Goal: Task Accomplishment & Management: Manage account settings

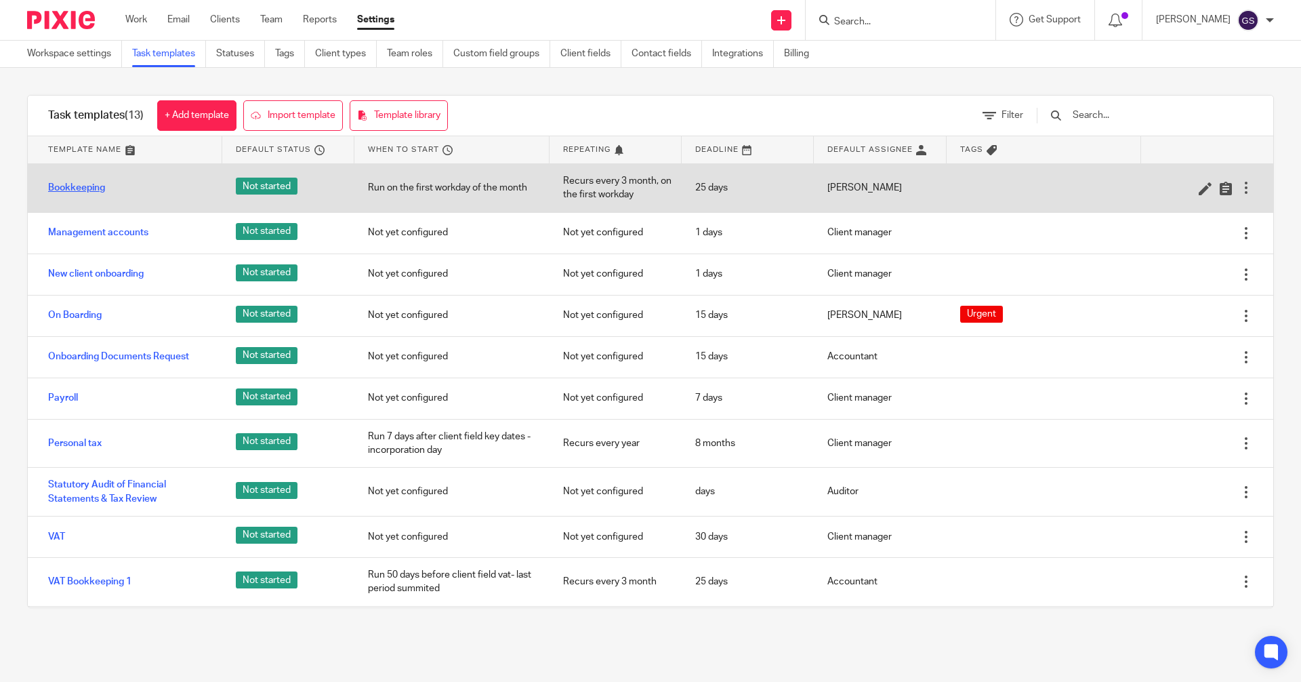
click at [82, 191] on link "Bookkeeping" at bounding box center [76, 188] width 57 height 14
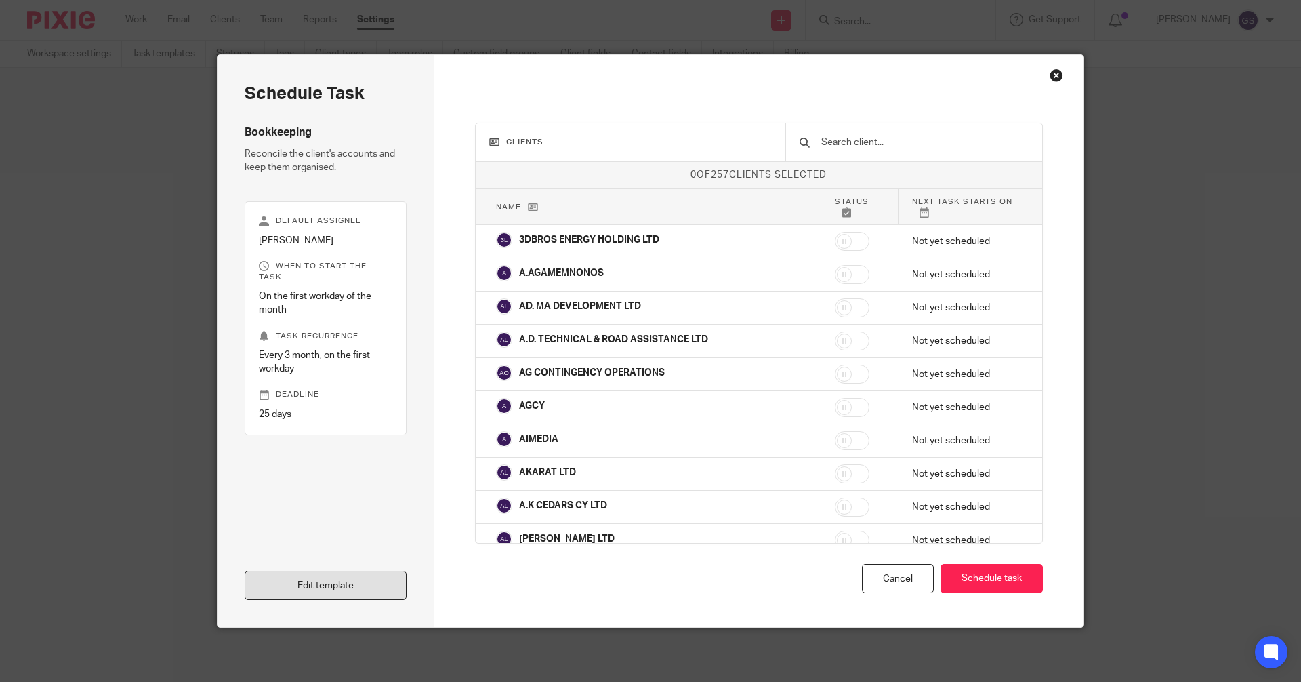
click at [350, 584] on link "Edit template" at bounding box center [326, 585] width 162 height 29
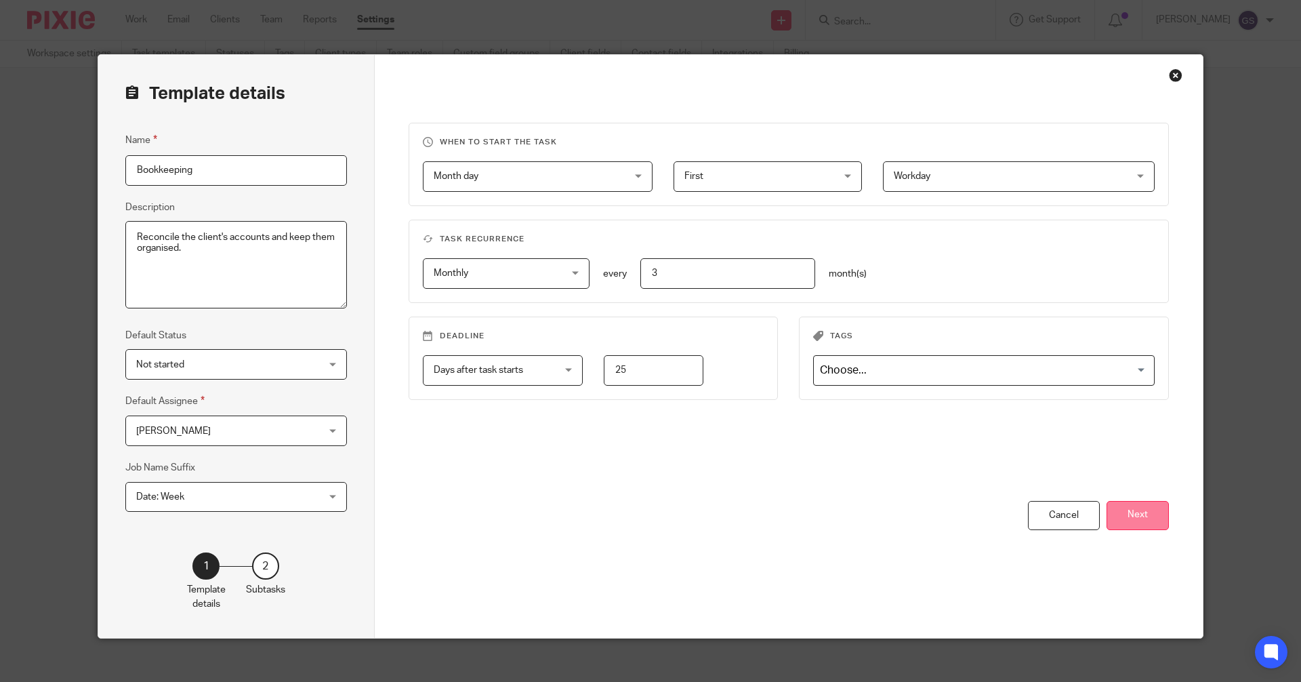
click at [1140, 517] on button "Next" at bounding box center [1138, 515] width 62 height 29
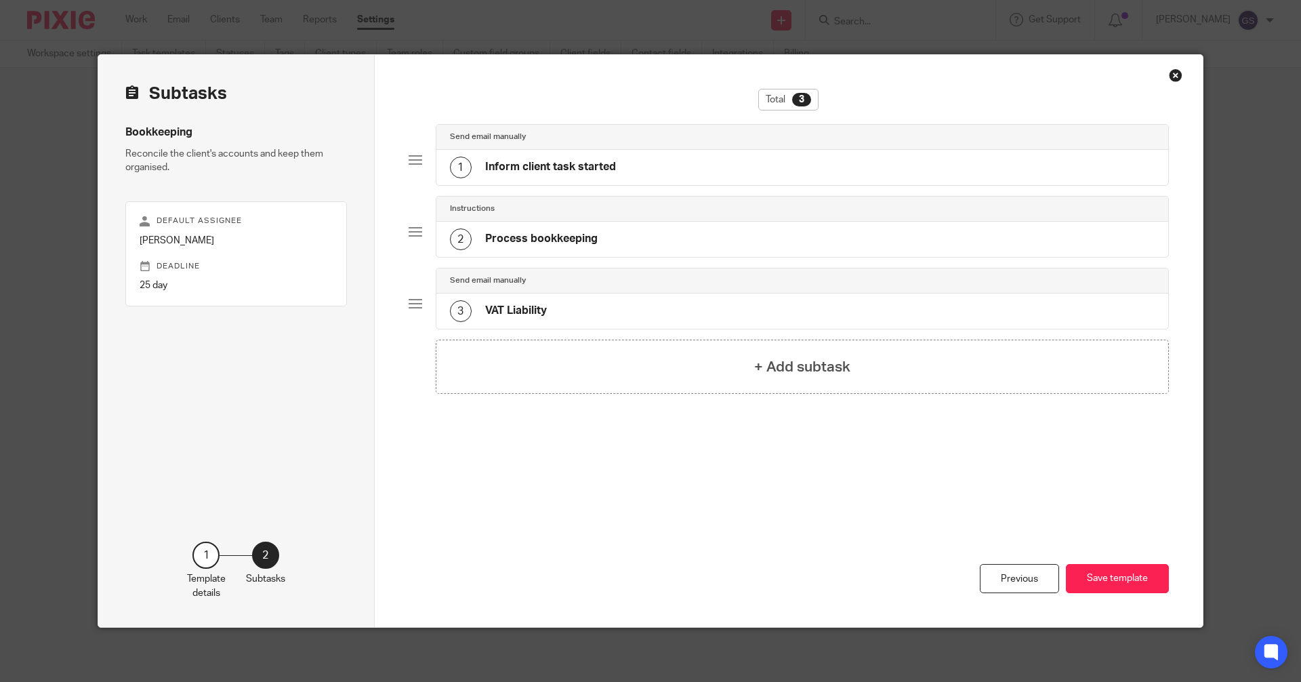
click at [1173, 77] on div "Close this dialog window" at bounding box center [1176, 75] width 14 height 14
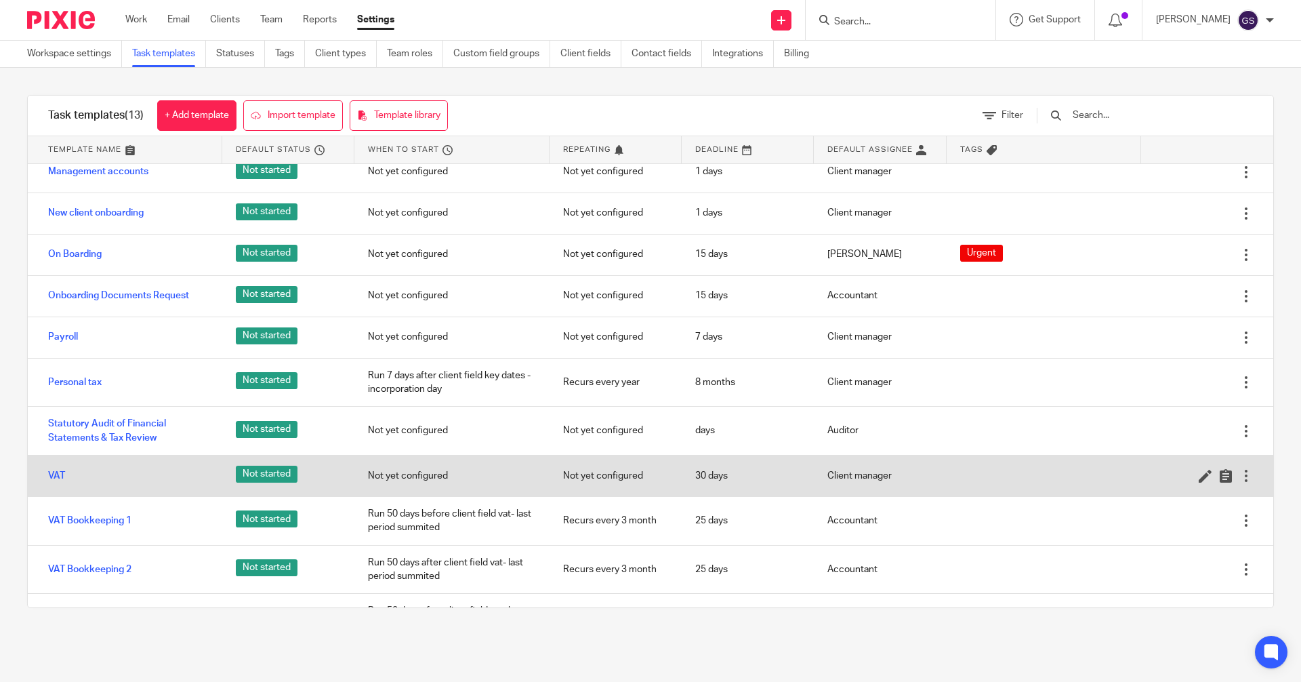
scroll to position [144, 0]
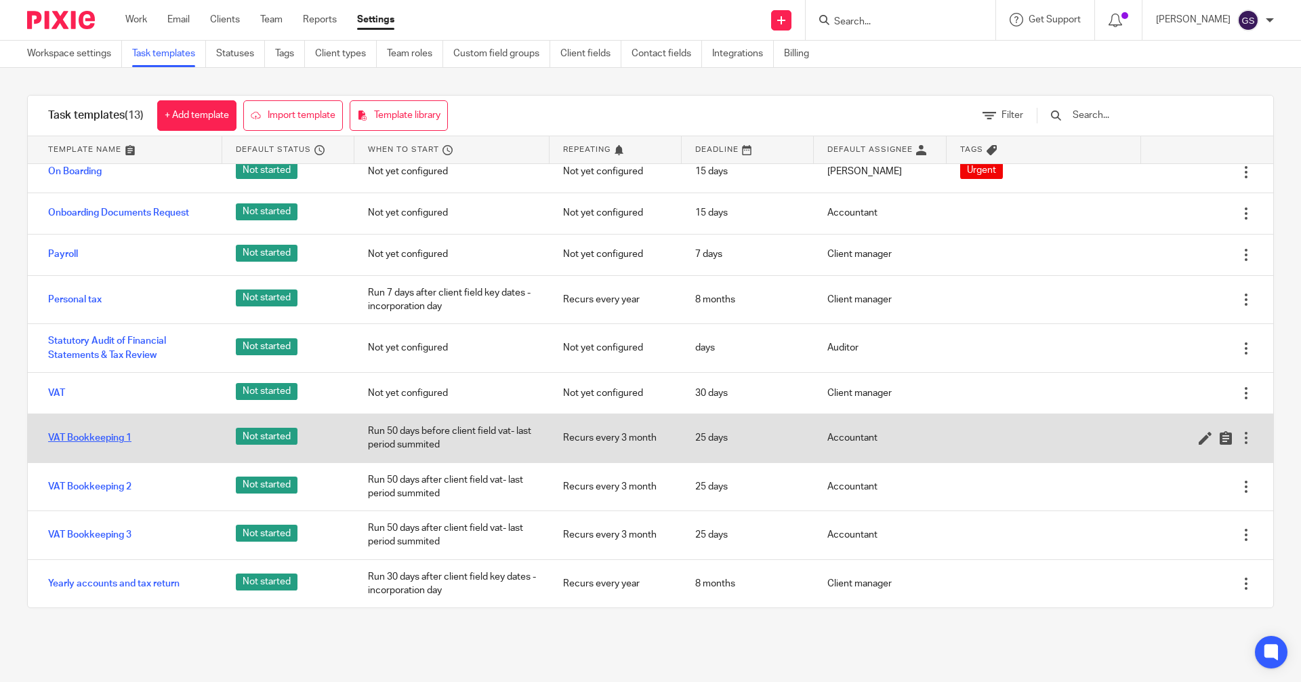
click at [89, 436] on link "VAT Bookkeeping 1" at bounding box center [89, 438] width 83 height 14
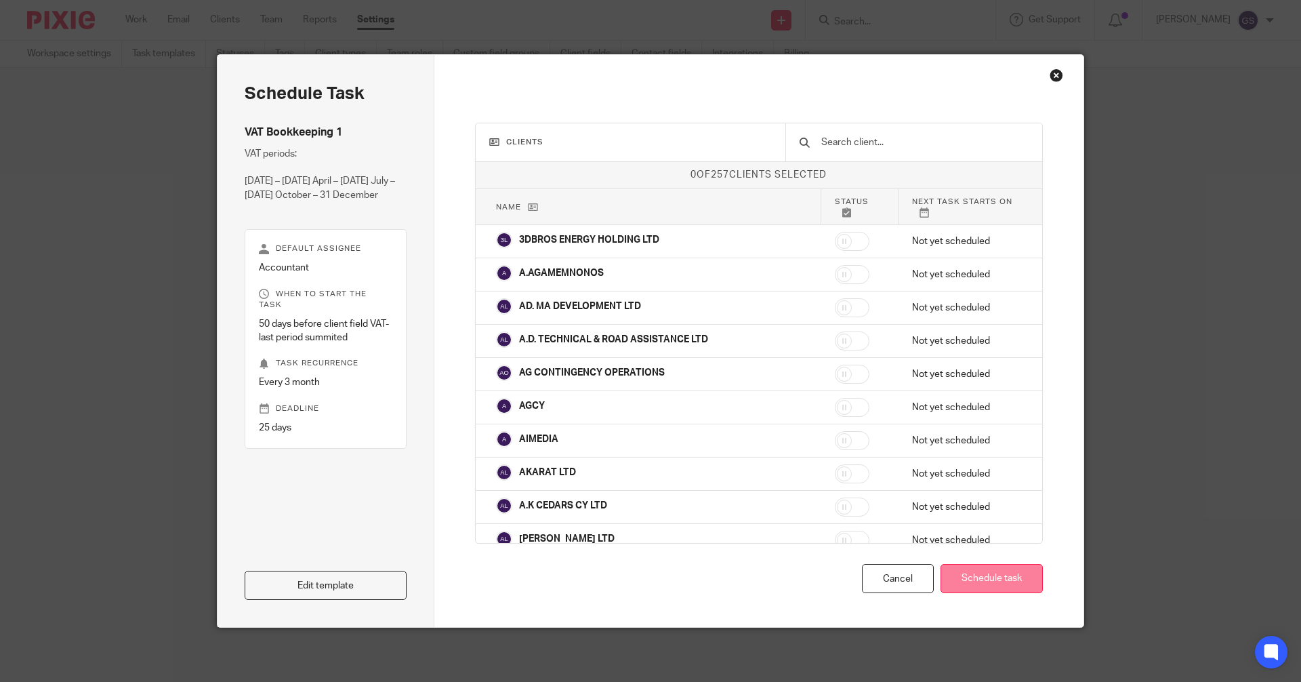
click at [994, 577] on button "Schedule task" at bounding box center [992, 578] width 102 height 29
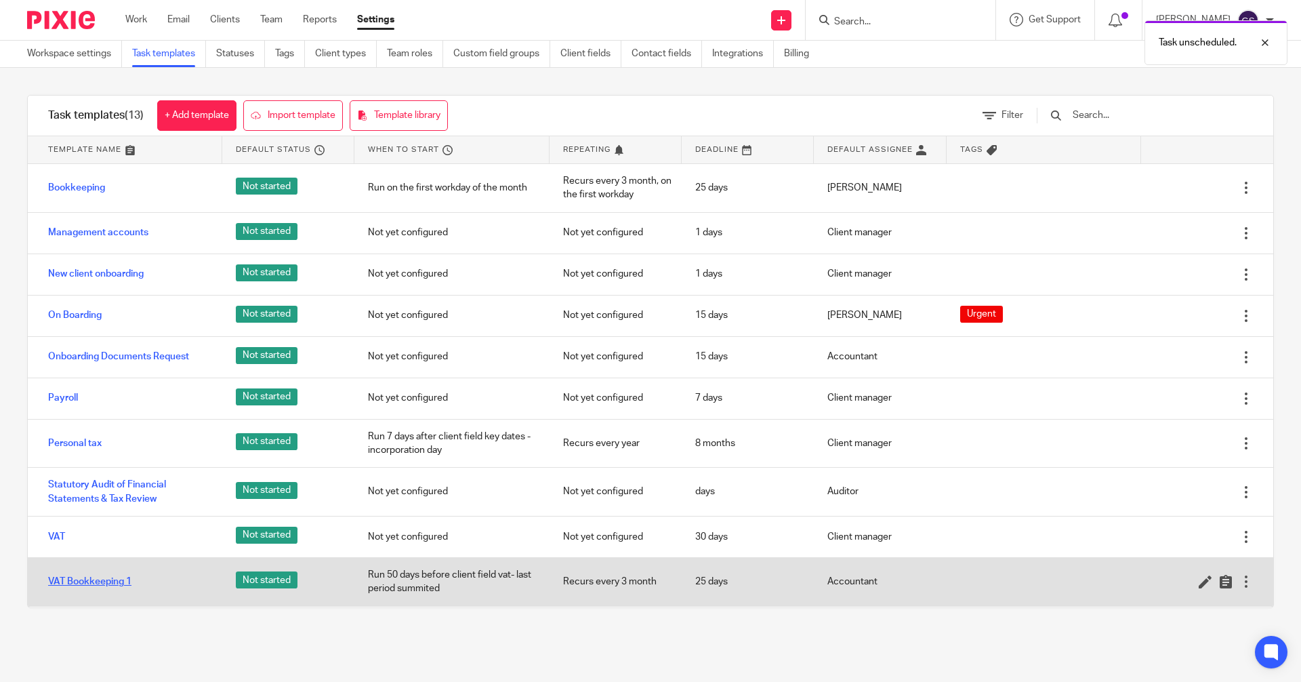
click at [116, 582] on link "VAT Bookkeeping 1" at bounding box center [89, 582] width 83 height 14
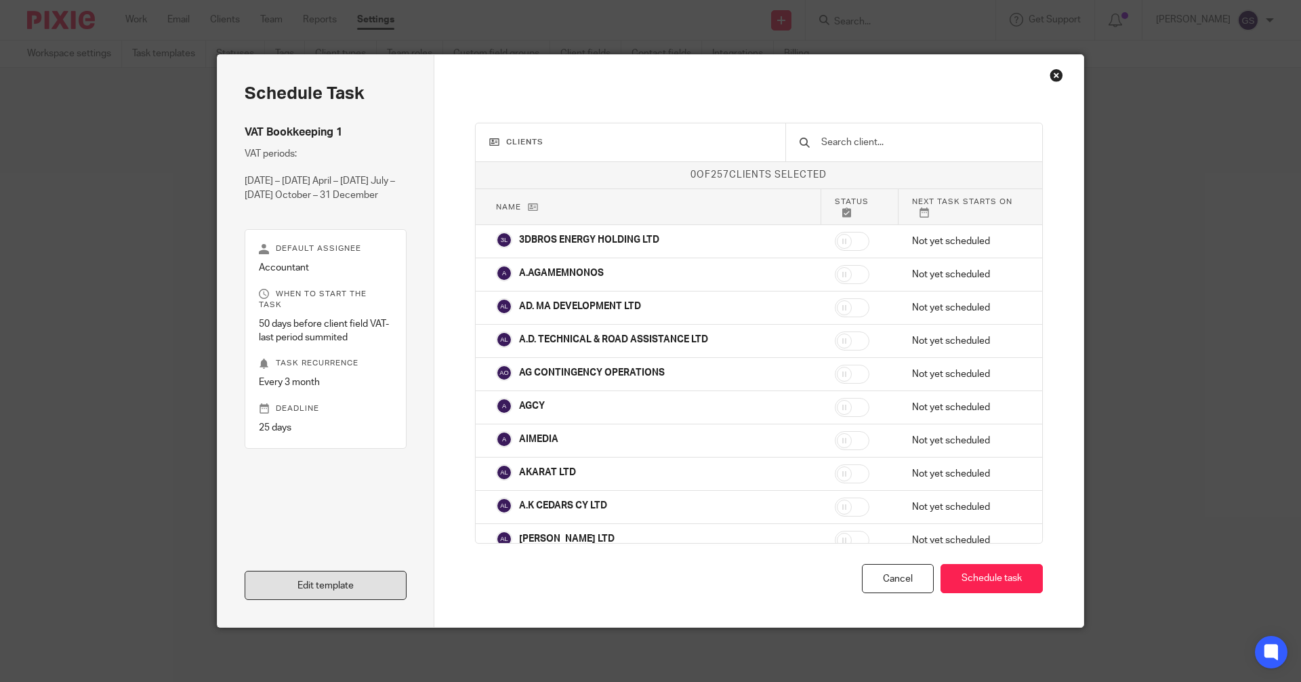
click at [308, 585] on link "Edit template" at bounding box center [326, 585] width 162 height 29
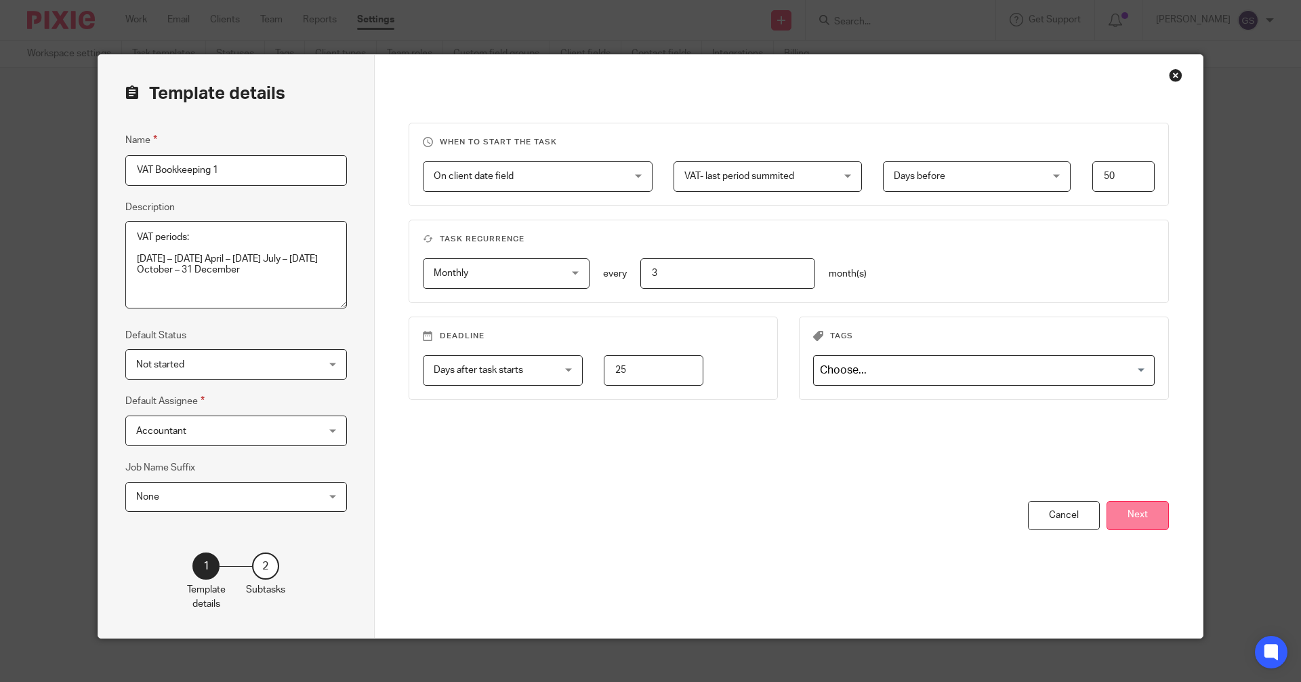
click at [1137, 516] on button "Next" at bounding box center [1138, 515] width 62 height 29
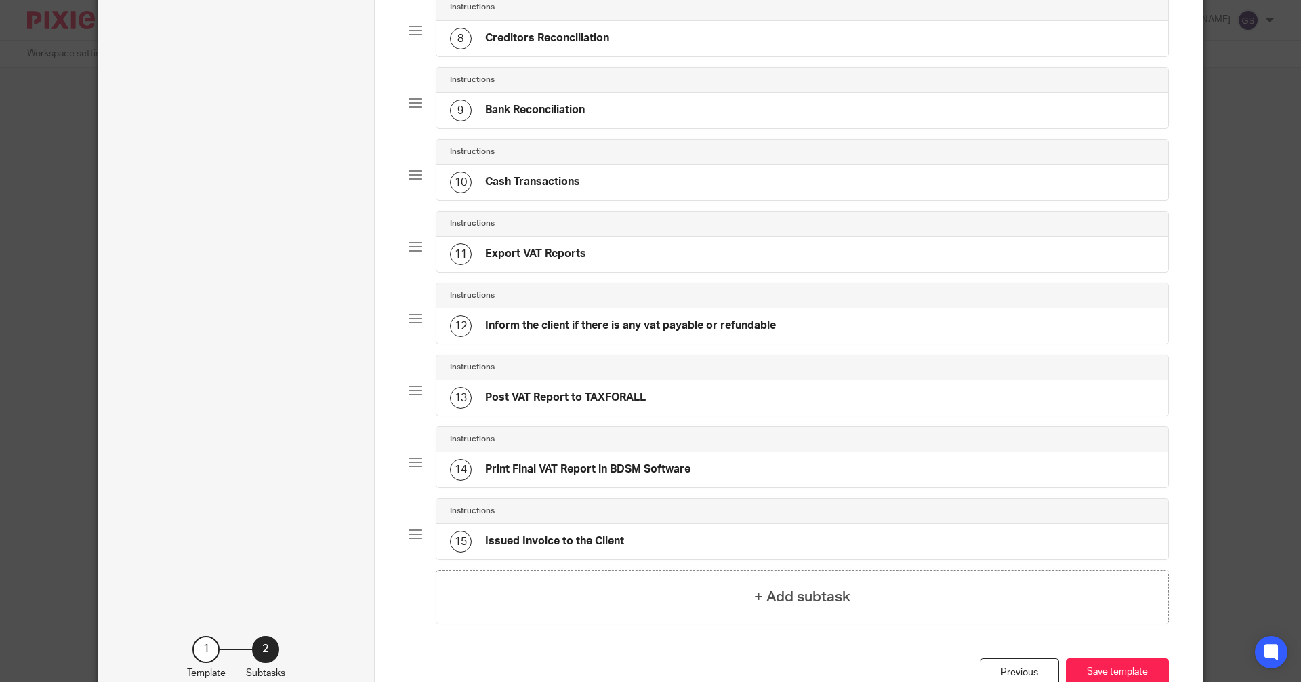
scroll to position [727, 0]
